Goal: Task Accomplishment & Management: Use online tool/utility

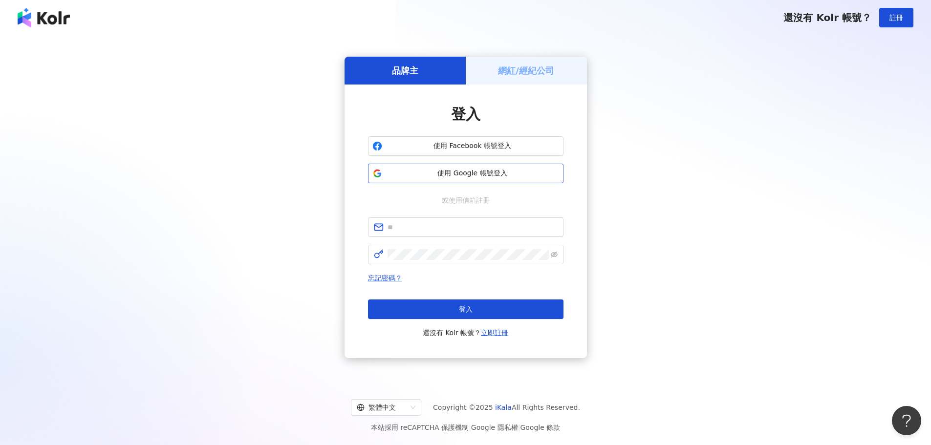
click at [516, 177] on span "使用 Google 帳號登入" at bounding box center [472, 174] width 173 height 10
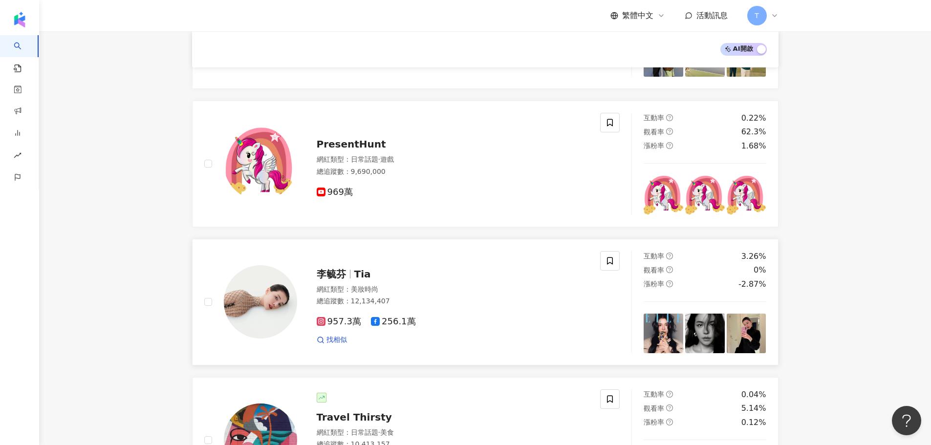
scroll to position [635, 0]
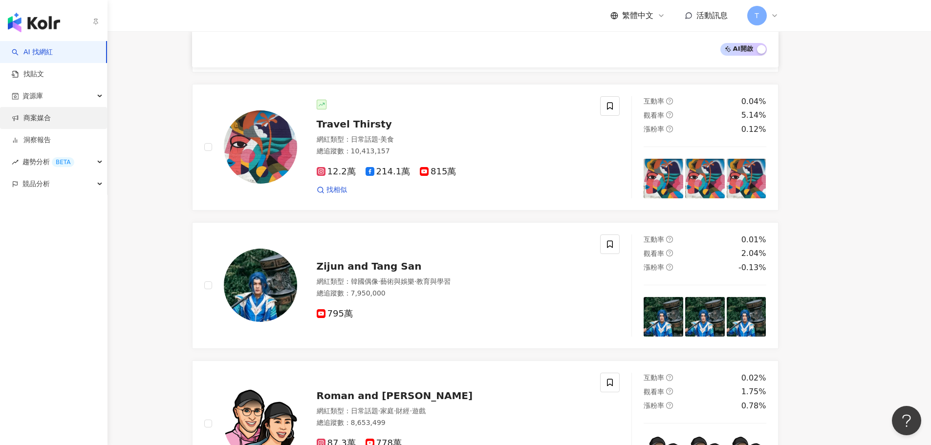
click at [51, 122] on link "商案媒合" at bounding box center [31, 118] width 39 height 10
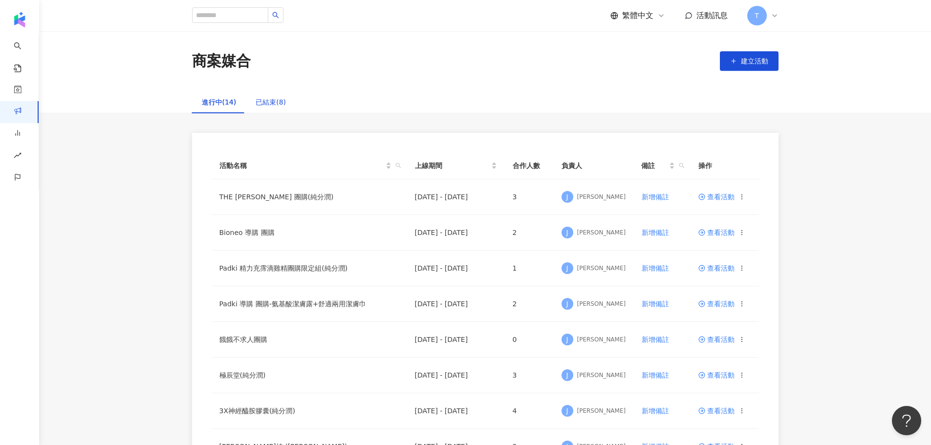
click at [262, 106] on div "已結束(8)" at bounding box center [271, 102] width 30 height 11
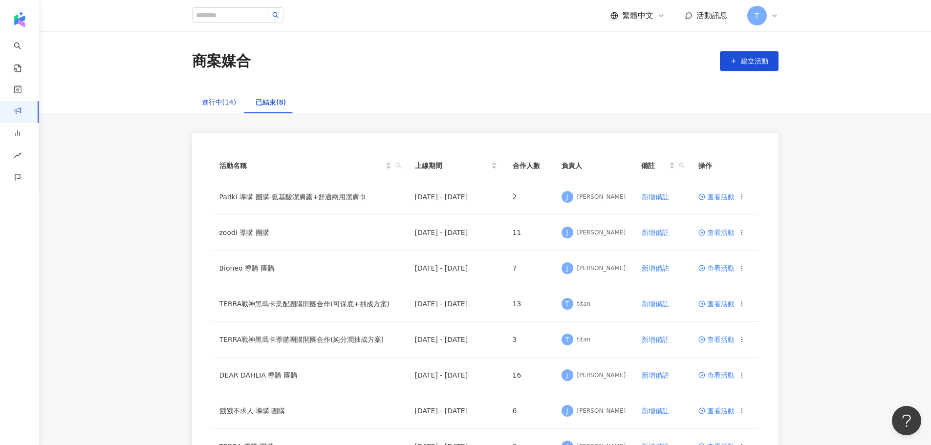
click at [215, 99] on div "進行中(14)" at bounding box center [219, 102] width 35 height 11
